Goal: Check status: Check status

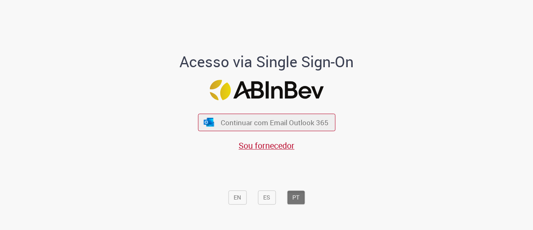
click at [258, 135] on div "Continuar com Email Outlook 365 Sou fornecedor" at bounding box center [266, 128] width 137 height 46
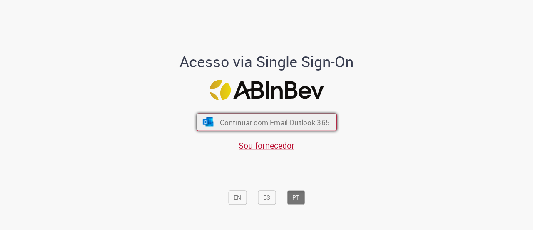
click at [260, 126] on span "Continuar com Email Outlook 365" at bounding box center [275, 122] width 110 height 10
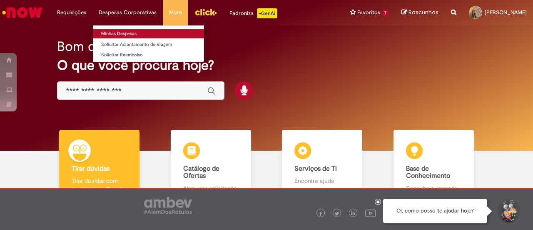
click at [142, 34] on link "Minhas Despesas" at bounding box center [148, 33] width 111 height 9
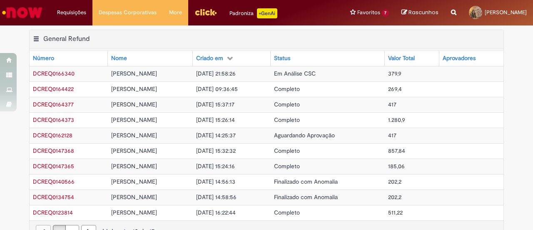
click at [304, 75] on span "Em Análise CSC" at bounding box center [295, 73] width 42 height 7
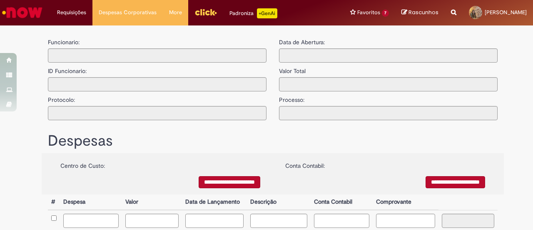
type input "**********"
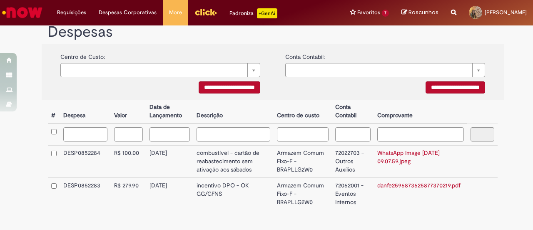
scroll to position [185, 0]
